Goal: Transaction & Acquisition: Purchase product/service

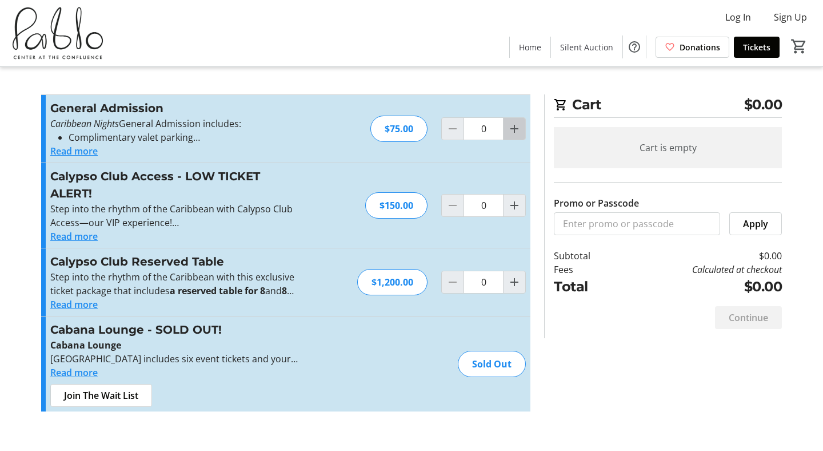
click at [520, 129] on mat-icon "Increment by one" at bounding box center [515, 129] width 14 height 14
type input "1"
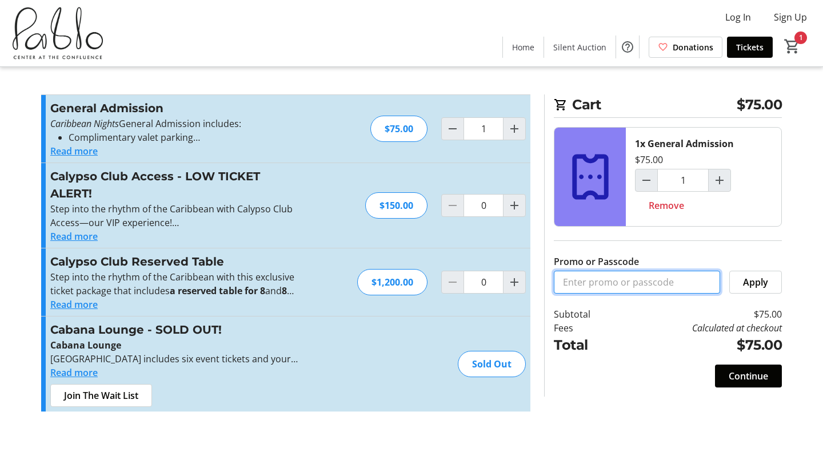
click at [610, 281] on input "Promo or Passcode" at bounding box center [637, 281] width 166 height 23
type input "Bronze Sponsor"
click at [772, 289] on span at bounding box center [755, 281] width 51 height 27
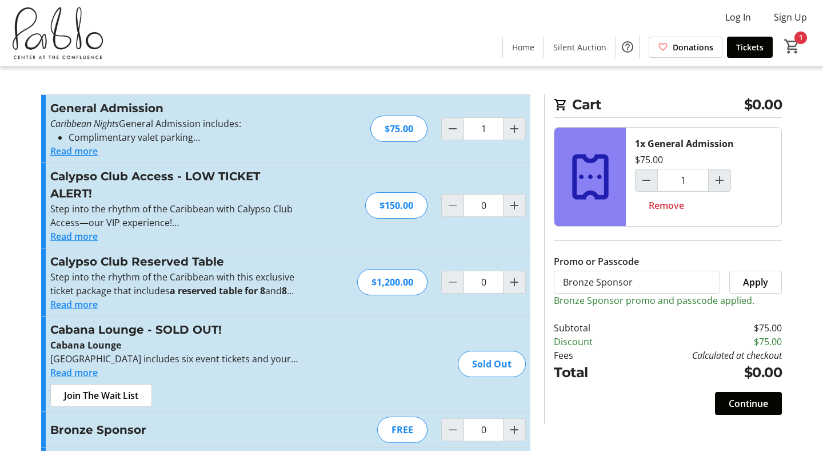
scroll to position [46, 0]
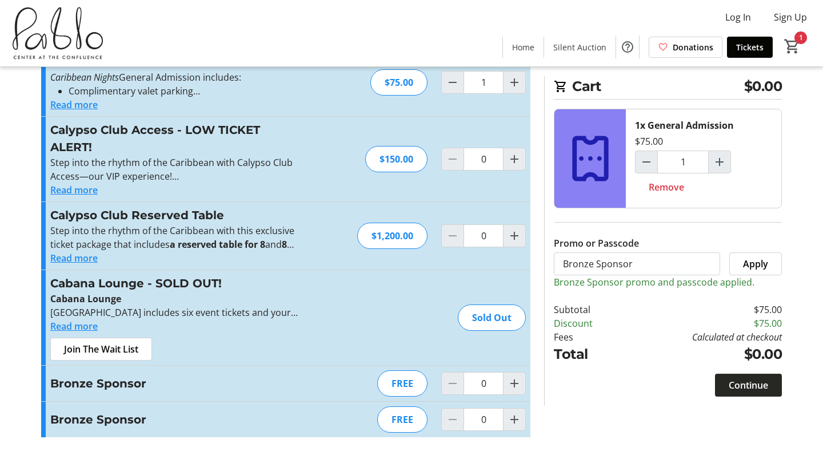
click at [747, 380] on span "Continue" at bounding box center [748, 385] width 39 height 14
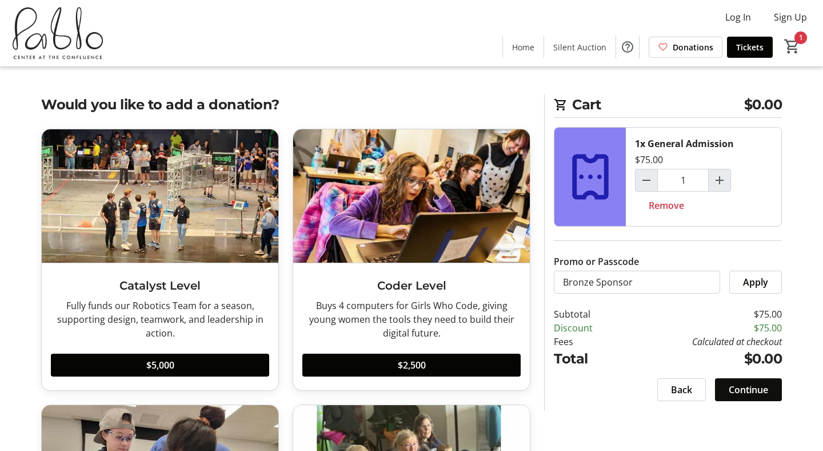
click at [753, 389] on span "Continue" at bounding box center [748, 390] width 39 height 14
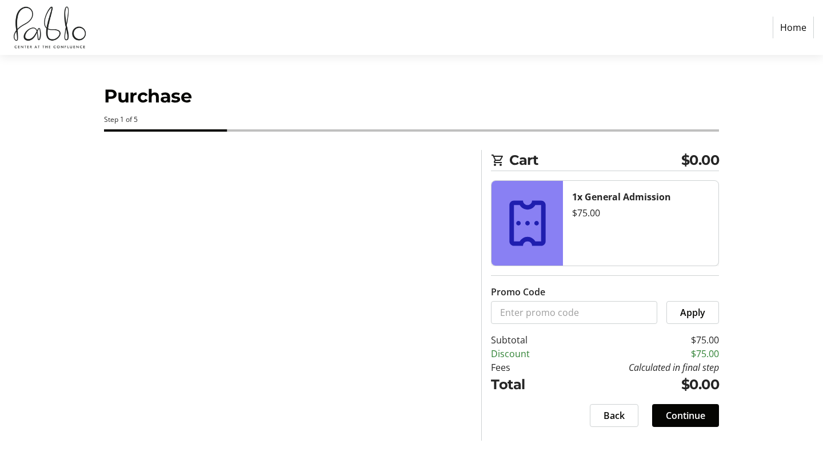
select select
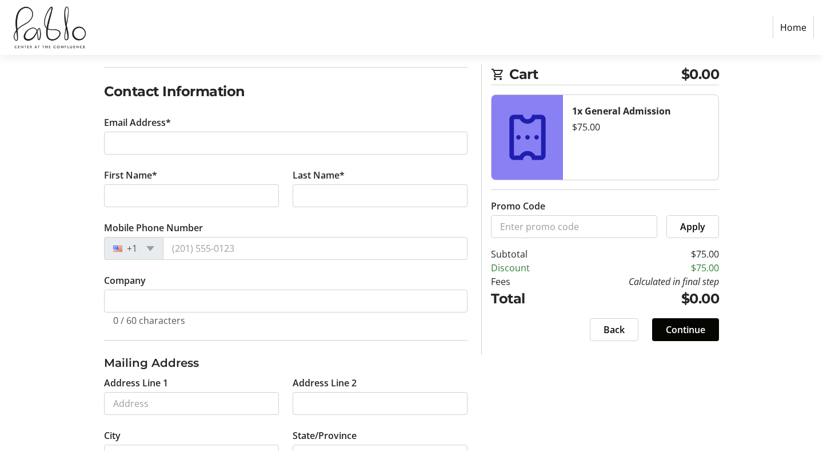
scroll to position [181, 0]
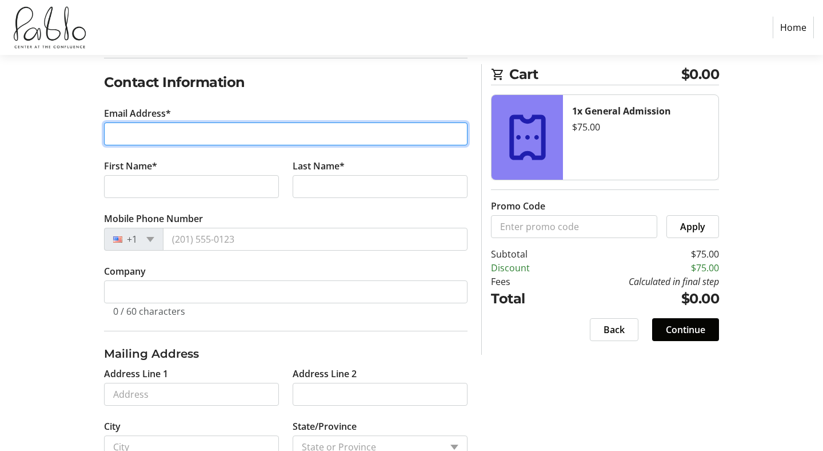
click at [170, 128] on input "Email Address*" at bounding box center [286, 133] width 364 height 23
type input "[EMAIL_ADDRESS][DOMAIN_NAME]"
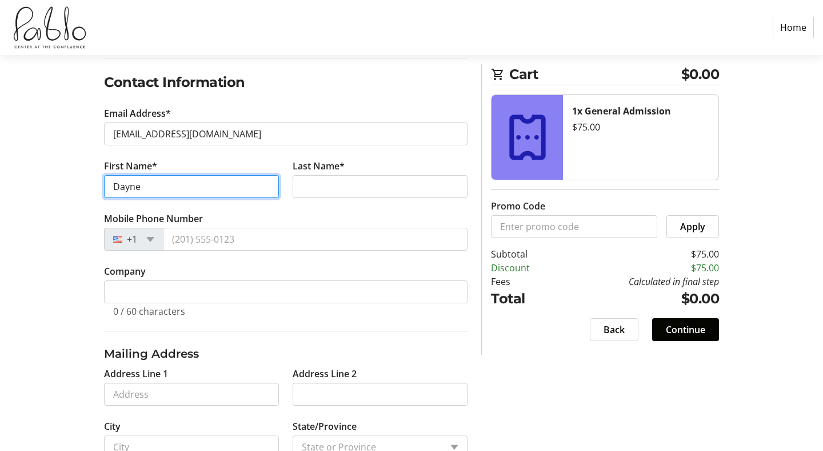
type input "Dayne"
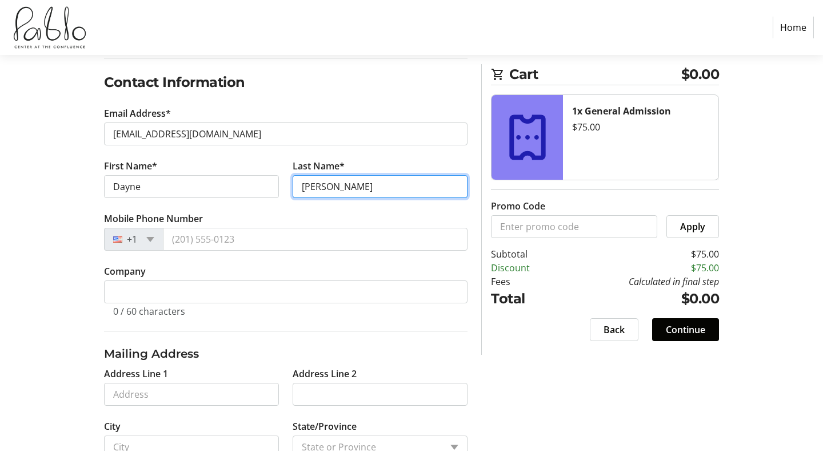
type input "[PERSON_NAME]"
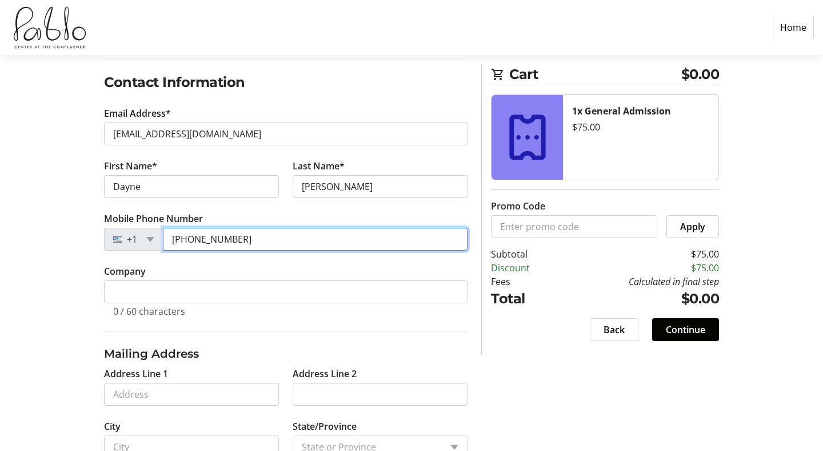
type input "[PHONE_NUMBER]"
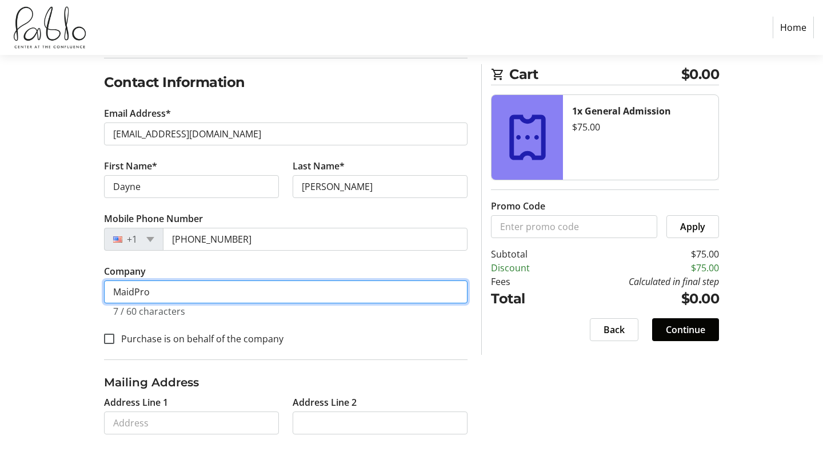
type input "MaidPro"
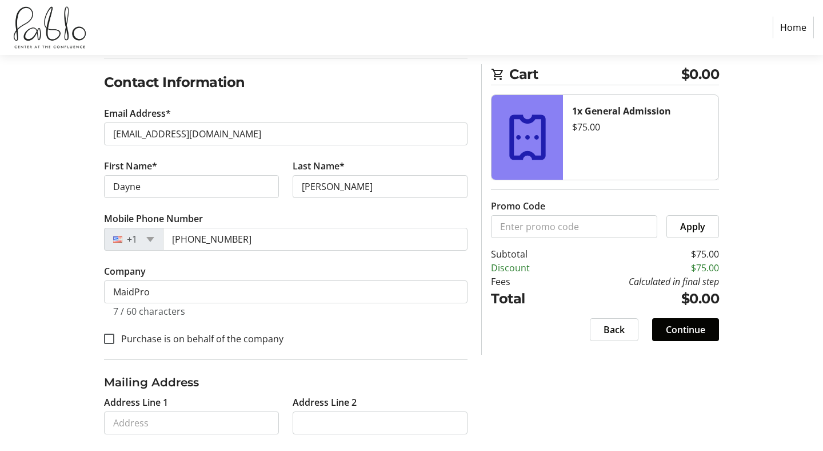
click at [54, 316] on div "Log In to Your Account (Optional) Or continue below to checkout as a guest. Log…" at bounding box center [411, 268] width 755 height 598
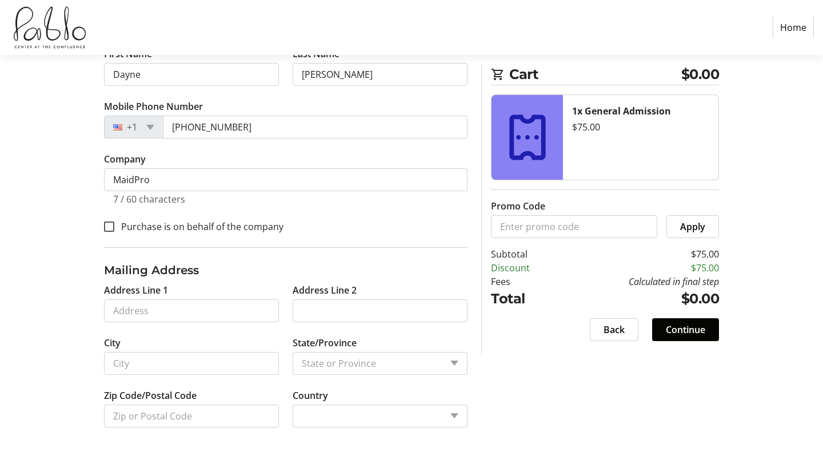
scroll to position [297, 0]
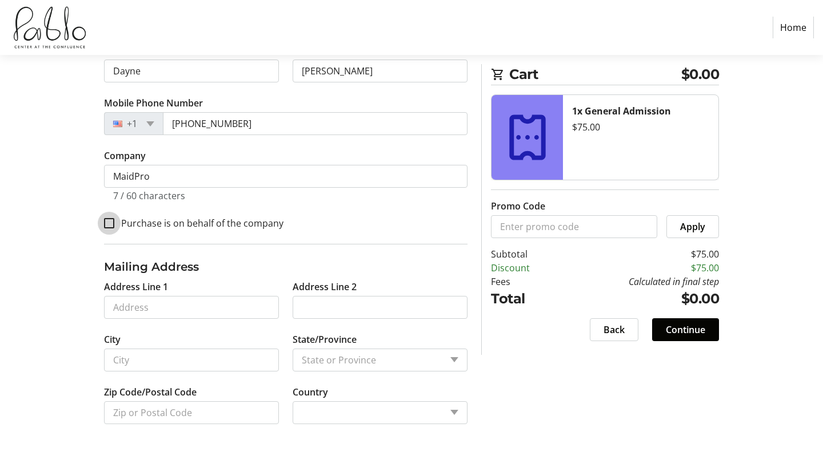
click at [104, 221] on input "Purchase is on behalf of the company" at bounding box center [109, 223] width 10 height 10
checkbox input "true"
click at [81, 190] on div "Log In to Your Account (Optional) Or continue below to checkout as a guest. Log…" at bounding box center [411, 152] width 755 height 598
click at [130, 292] on label "Address Line 1" at bounding box center [136, 287] width 64 height 14
click at [130, 296] on input "Address Line 1" at bounding box center [191, 307] width 175 height 23
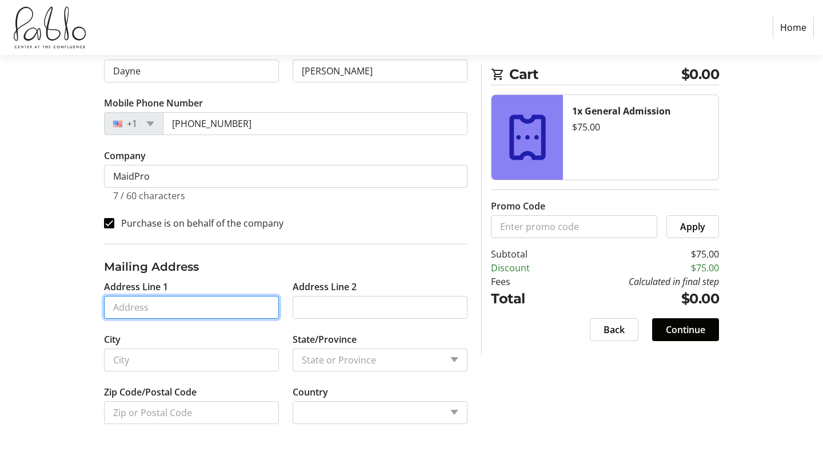
click at [132, 304] on input "Address Line 1" at bounding box center [191, 307] width 175 height 23
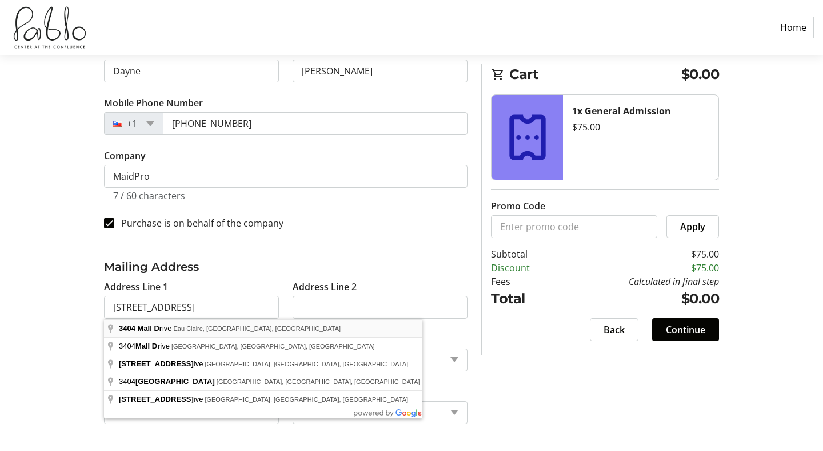
type input "[STREET_ADDRESS]"
type input "Eau Claire"
type input "54701"
select select "US"
select select "WI"
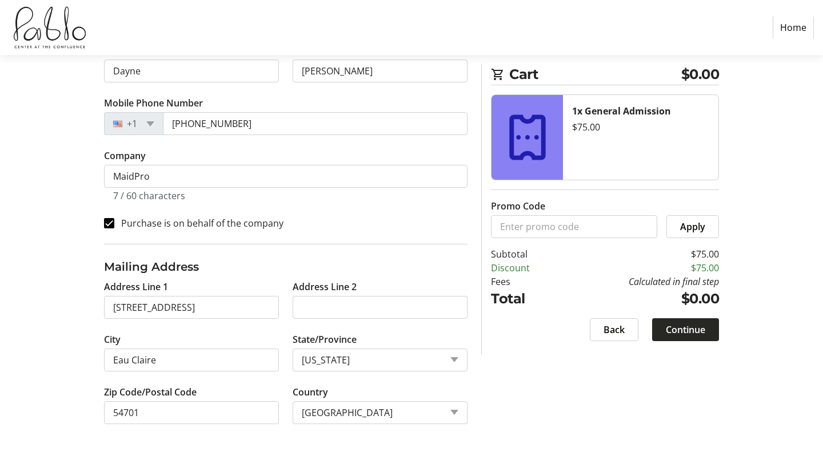
click at [700, 333] on span "Continue" at bounding box center [685, 330] width 39 height 14
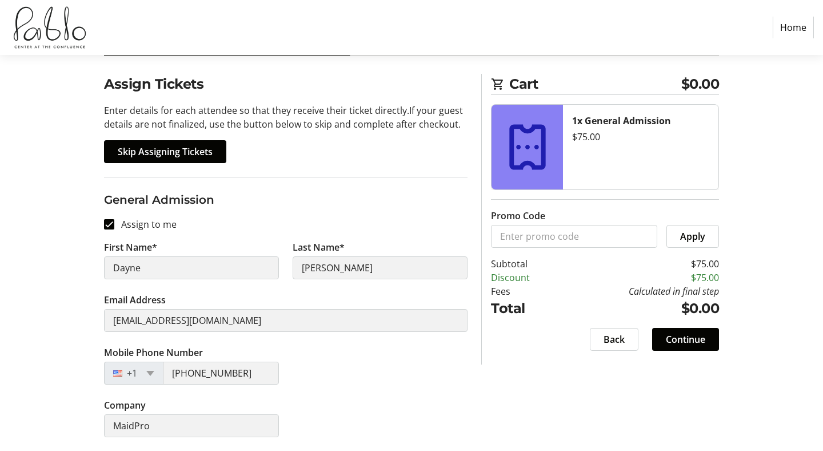
scroll to position [76, 0]
click at [693, 339] on span "Continue" at bounding box center [685, 339] width 39 height 14
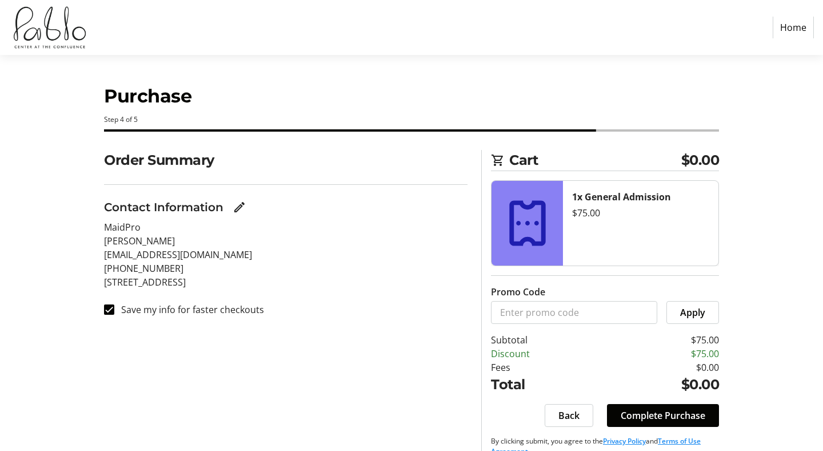
scroll to position [19, 0]
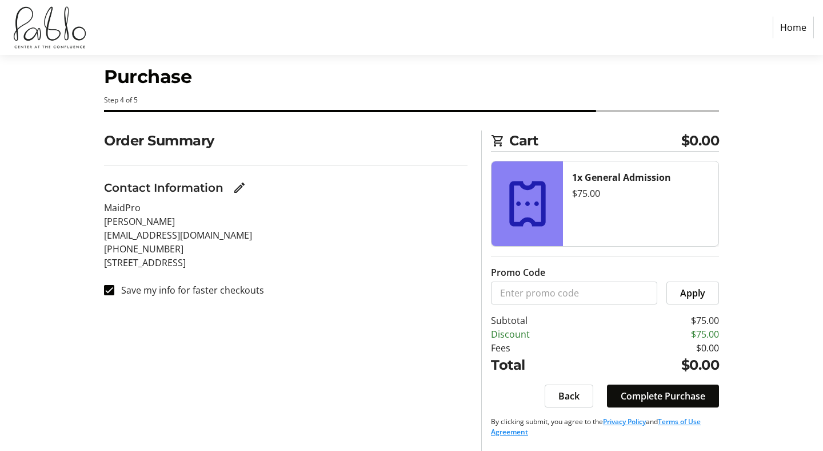
click at [670, 394] on span "Complete Purchase" at bounding box center [663, 396] width 85 height 14
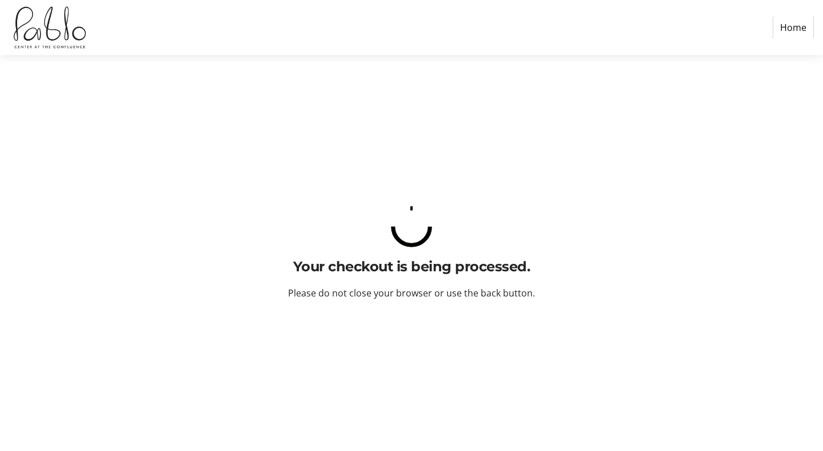
scroll to position [0, 0]
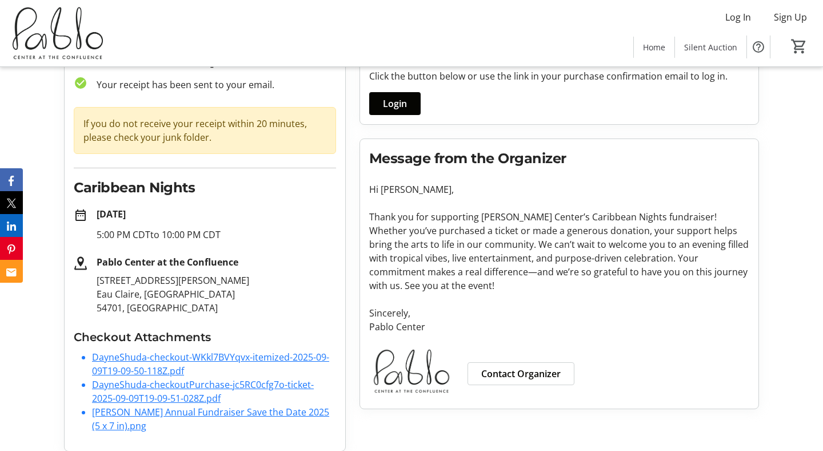
scroll to position [79, 0]
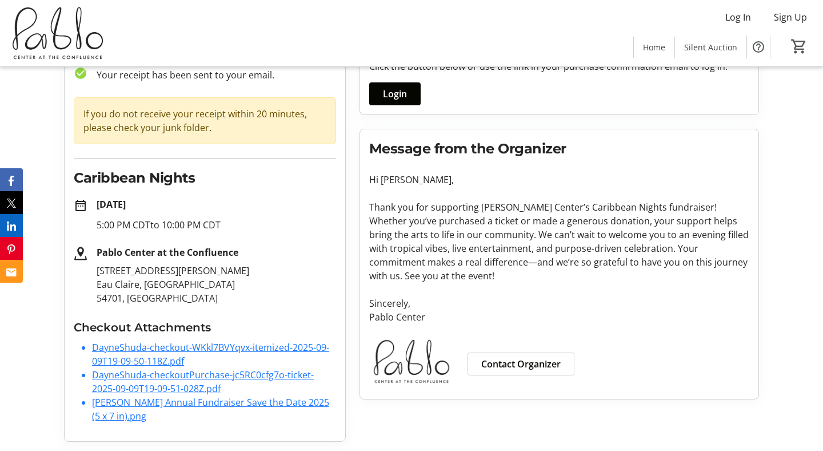
click at [153, 347] on link "DayneShuda-checkout-WKkl7BVYqvx-itemized-2025-09-09T19-09-50-118Z.pdf" at bounding box center [210, 354] width 237 height 26
click at [169, 376] on link "DayneShuda-checkoutPurchase-jc5RC0cfg7o-ticket-2025-09-09T19-09-51-028Z.pdf" at bounding box center [203, 381] width 222 height 26
